Goal: Find contact information: Find contact information

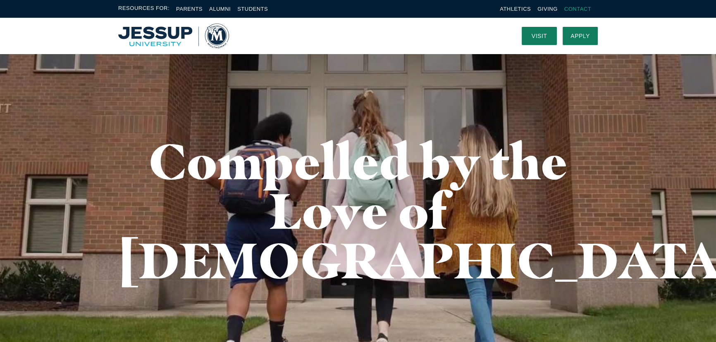
click at [577, 8] on link "Contact" at bounding box center [577, 9] width 27 height 6
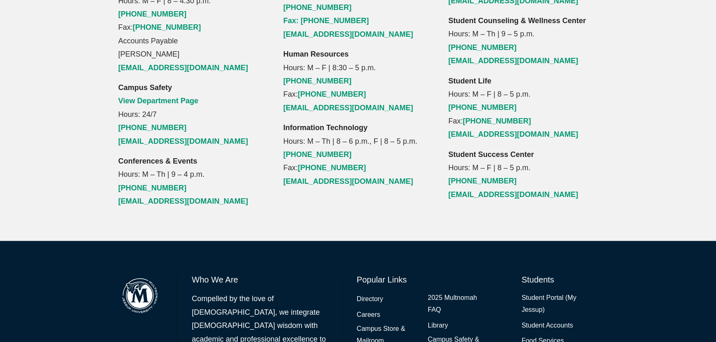
scroll to position [1014, 0]
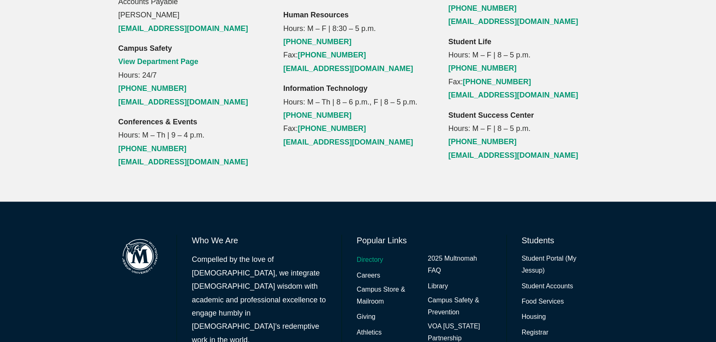
click at [368, 254] on link "Directory" at bounding box center [370, 260] width 26 height 12
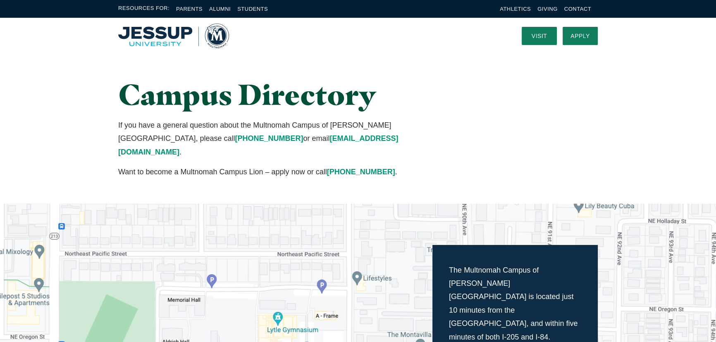
click at [190, 5] on li "Parents" at bounding box center [189, 9] width 26 height 10
click at [190, 7] on link "Parents" at bounding box center [189, 9] width 26 height 6
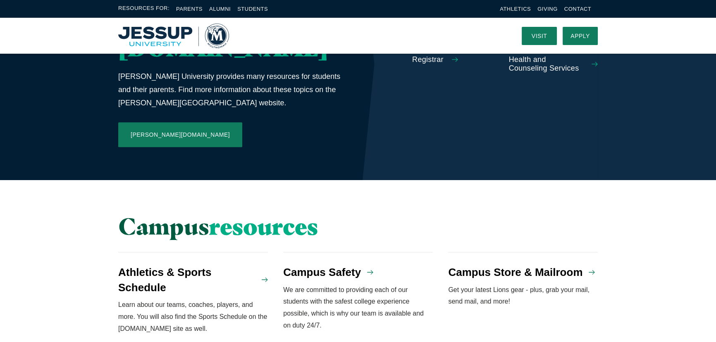
scroll to position [488, 0]
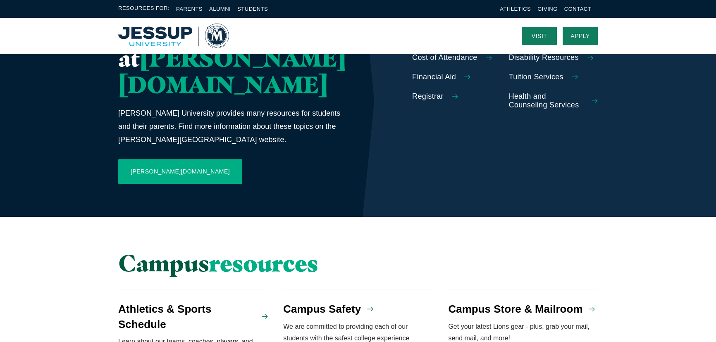
click at [146, 159] on link "[PERSON_NAME][DOMAIN_NAME]" at bounding box center [180, 171] width 124 height 25
